Goal: Task Accomplishment & Management: Manage account settings

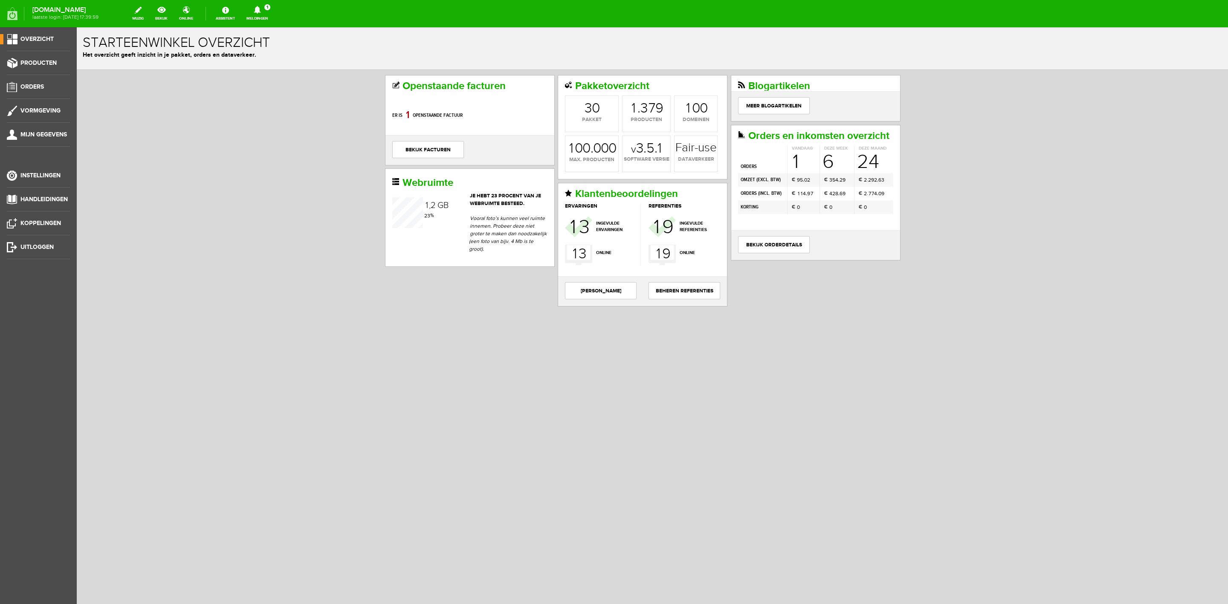
click at [256, 13] on link "Meldingen 1 Nieuwe orders Er is een nieuwe order( #6544 ) geplaatst door [PERSO…" at bounding box center [257, 13] width 32 height 19
click at [261, 54] on link "Er is een nieuwe order( #6544 ) geplaatst door [PERSON_NAME]" at bounding box center [258, 58] width 84 height 26
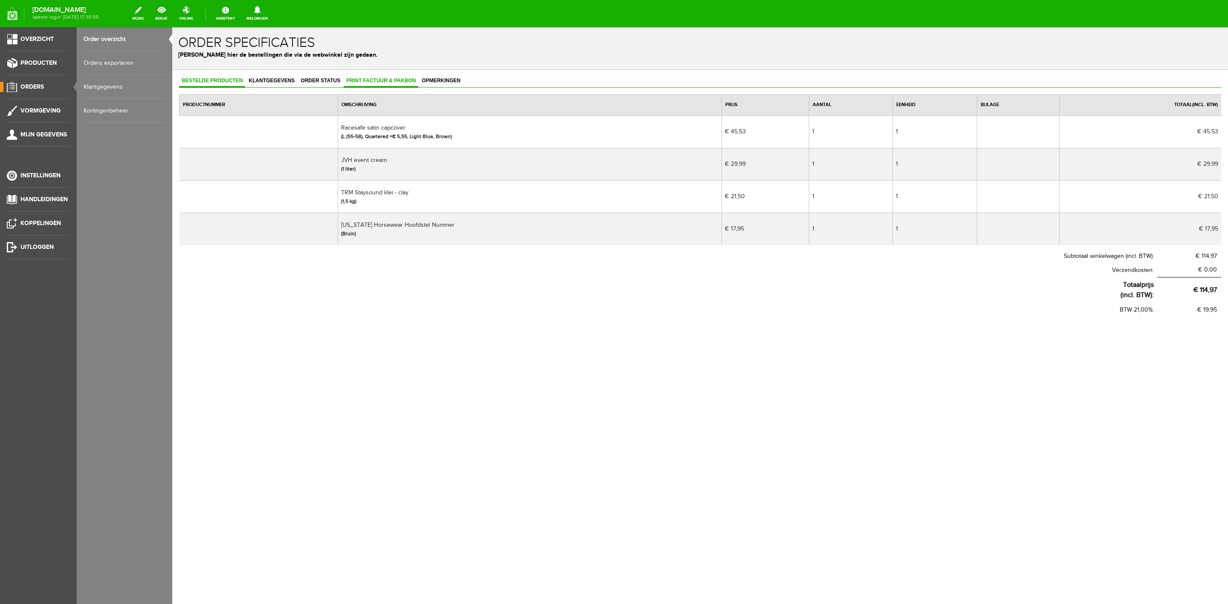
click at [374, 81] on span "Print factuur & pakbon" at bounding box center [381, 81] width 75 height 6
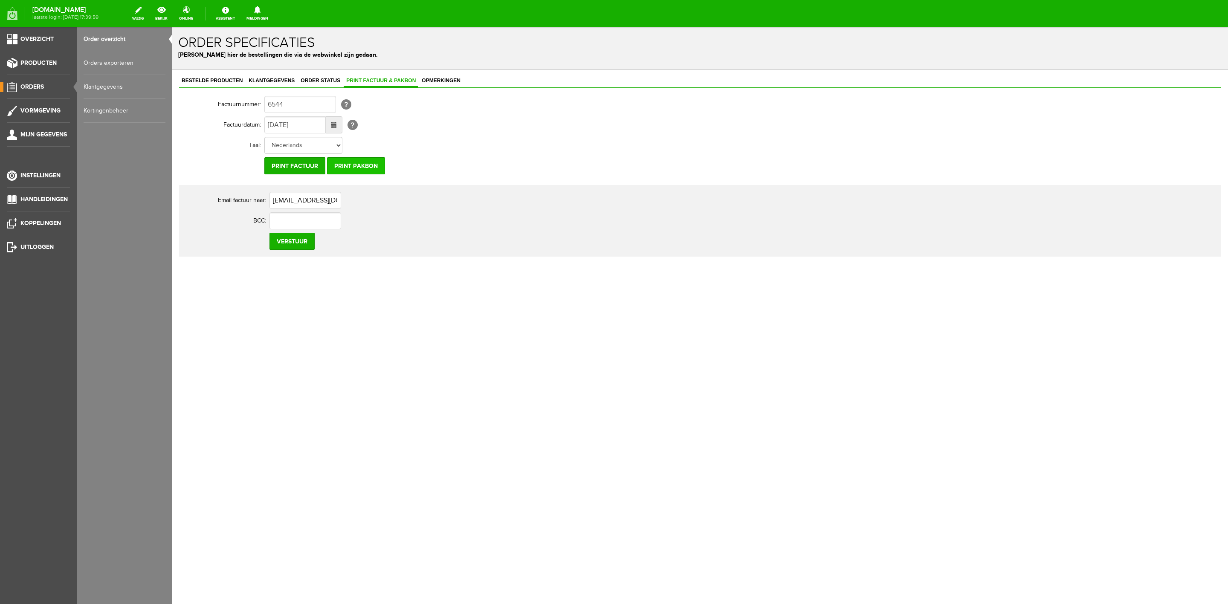
click at [345, 164] on input "Print pakbon" at bounding box center [356, 165] width 58 height 17
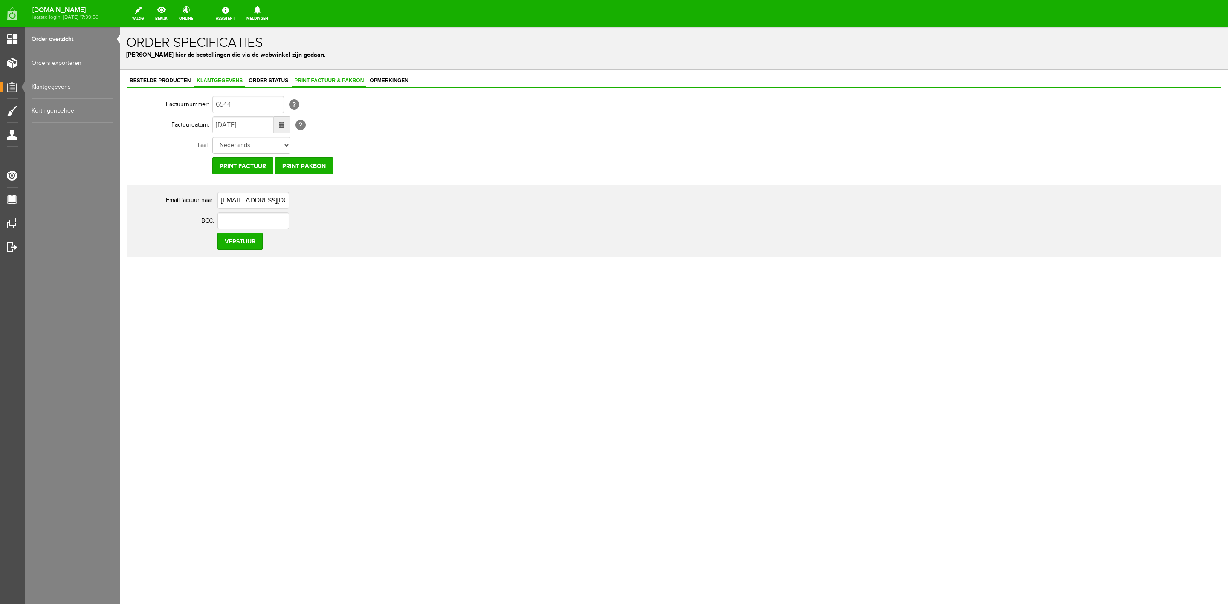
drag, startPoint x: 170, startPoint y: 81, endPoint x: 217, endPoint y: 81, distance: 47.8
click at [217, 81] on span "Klantgegevens" at bounding box center [219, 81] width 51 height 6
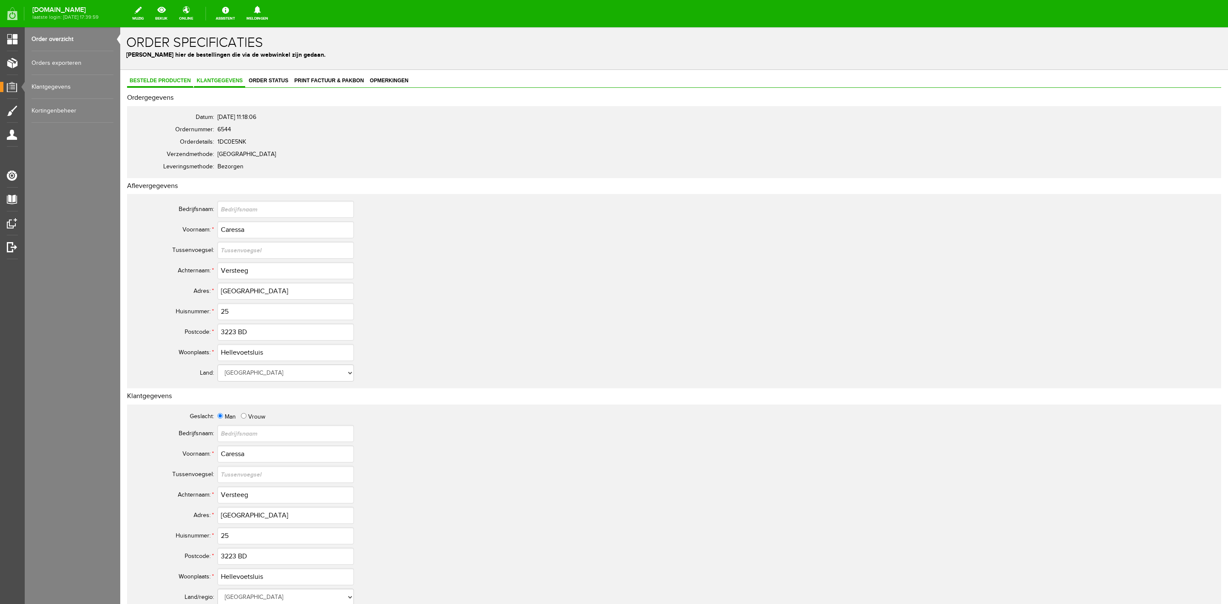
click at [184, 81] on span "Bestelde producten" at bounding box center [160, 81] width 66 height 6
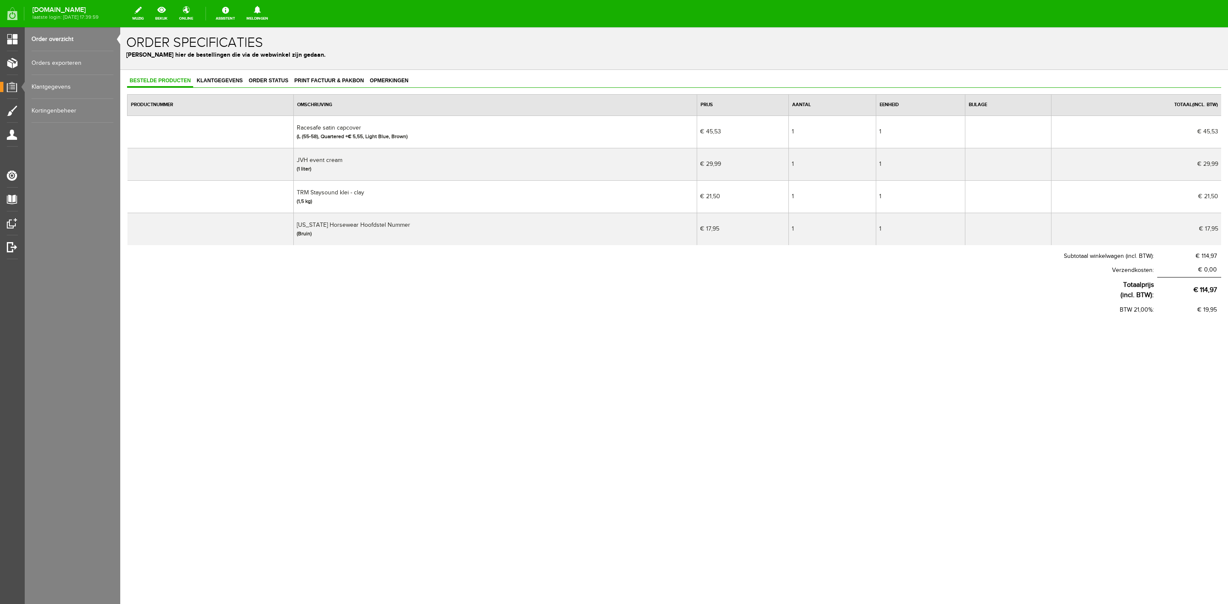
click at [354, 136] on div "(L (55-58), Quartered +€ 5,55, Light Blue, Brown)" at bounding box center [495, 137] width 397 height 8
click at [265, 82] on span "Order status" at bounding box center [268, 81] width 45 height 6
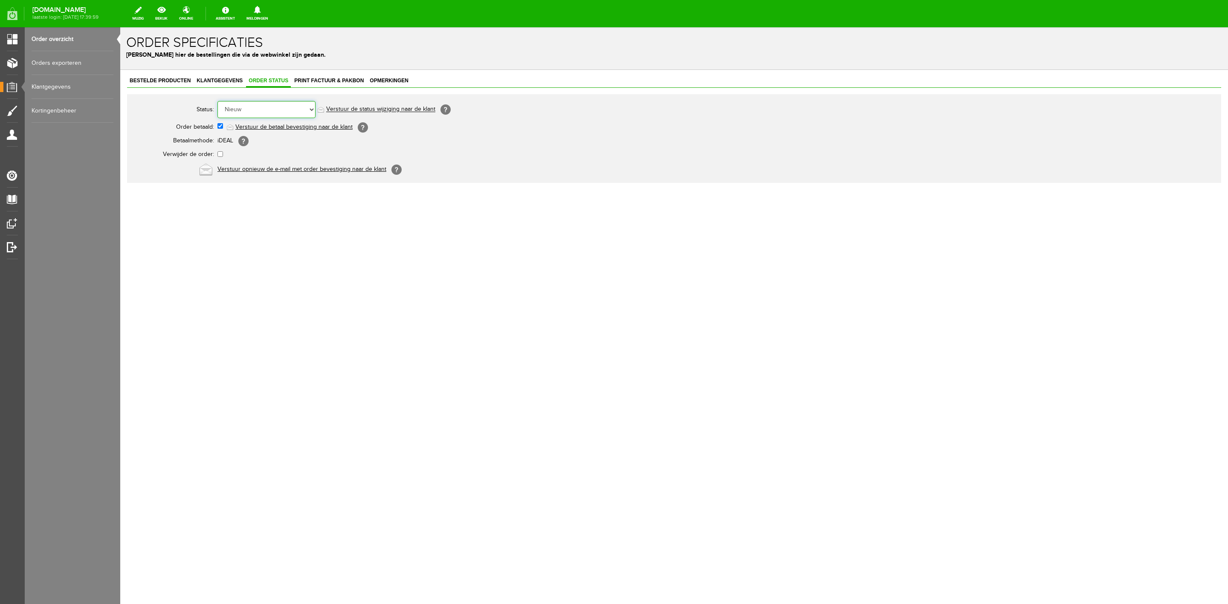
click at [263, 109] on select "Order niet afgerond Nieuw Order in behandeling Wacht op leverancier Wacht op be…" at bounding box center [266, 109] width 98 height 17
select select "3"
click at [217, 101] on select "Order niet afgerond Nieuw Order in behandeling Wacht op leverancier Wacht op be…" at bounding box center [266, 109] width 98 height 17
click at [354, 109] on link "Verstuur de status wijziging naar de klant" at bounding box center [380, 109] width 109 height 7
